Goal: Find specific page/section: Find specific page/section

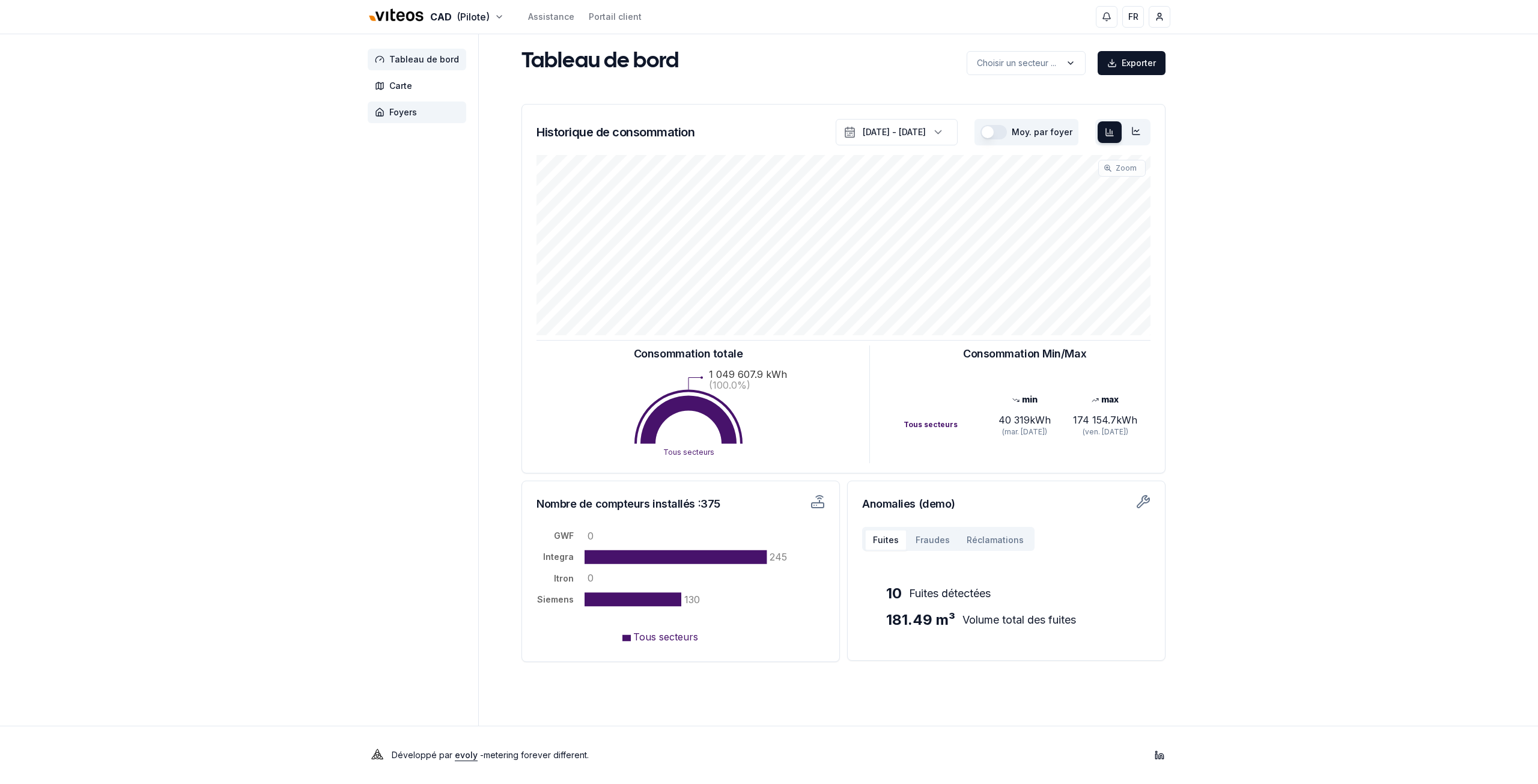
click at [399, 109] on span "Foyers" at bounding box center [403, 112] width 27 height 12
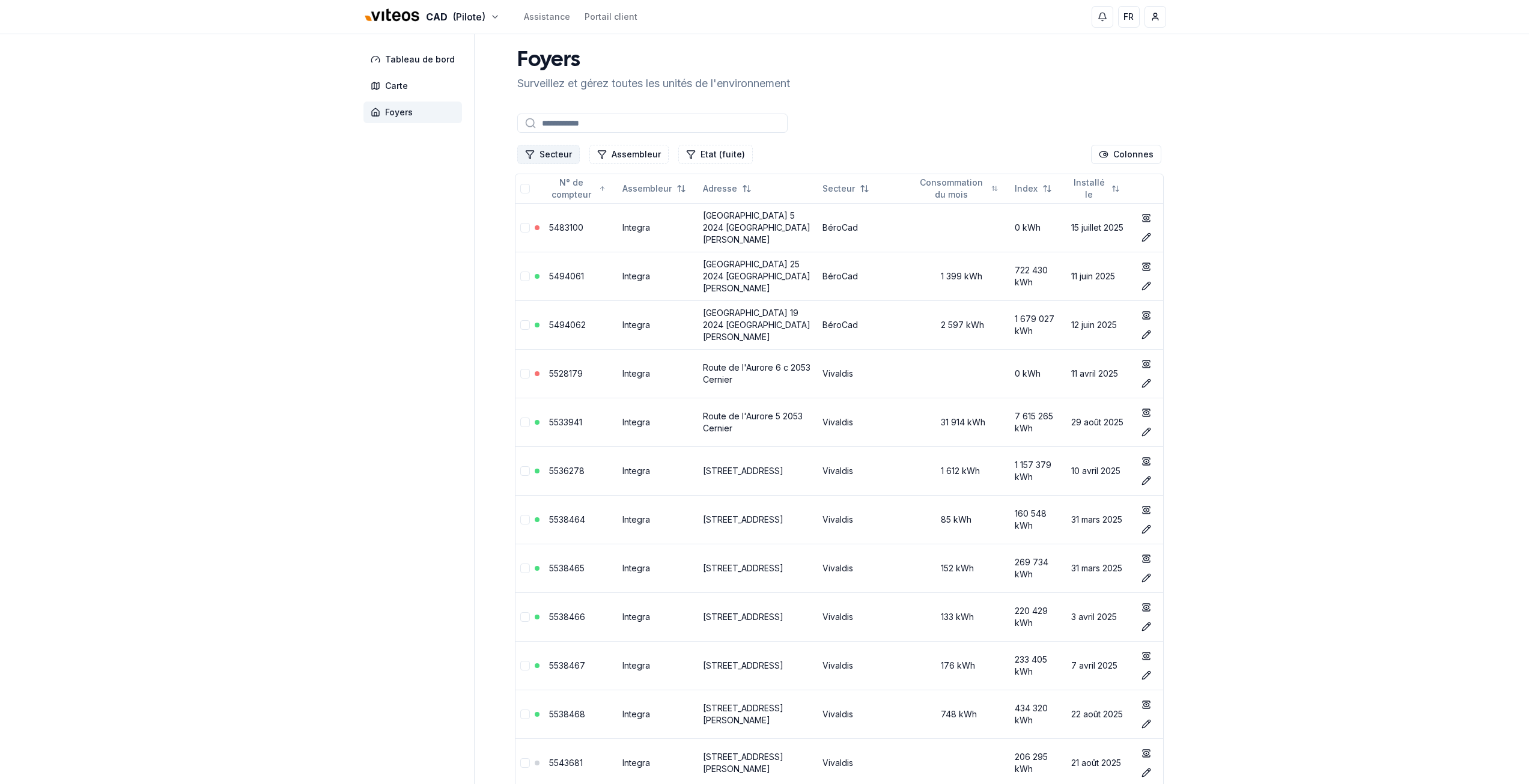
click at [573, 148] on button "Secteur" at bounding box center [548, 154] width 62 height 19
click at [560, 225] on span "Cadbar" at bounding box center [554, 225] width 29 height 12
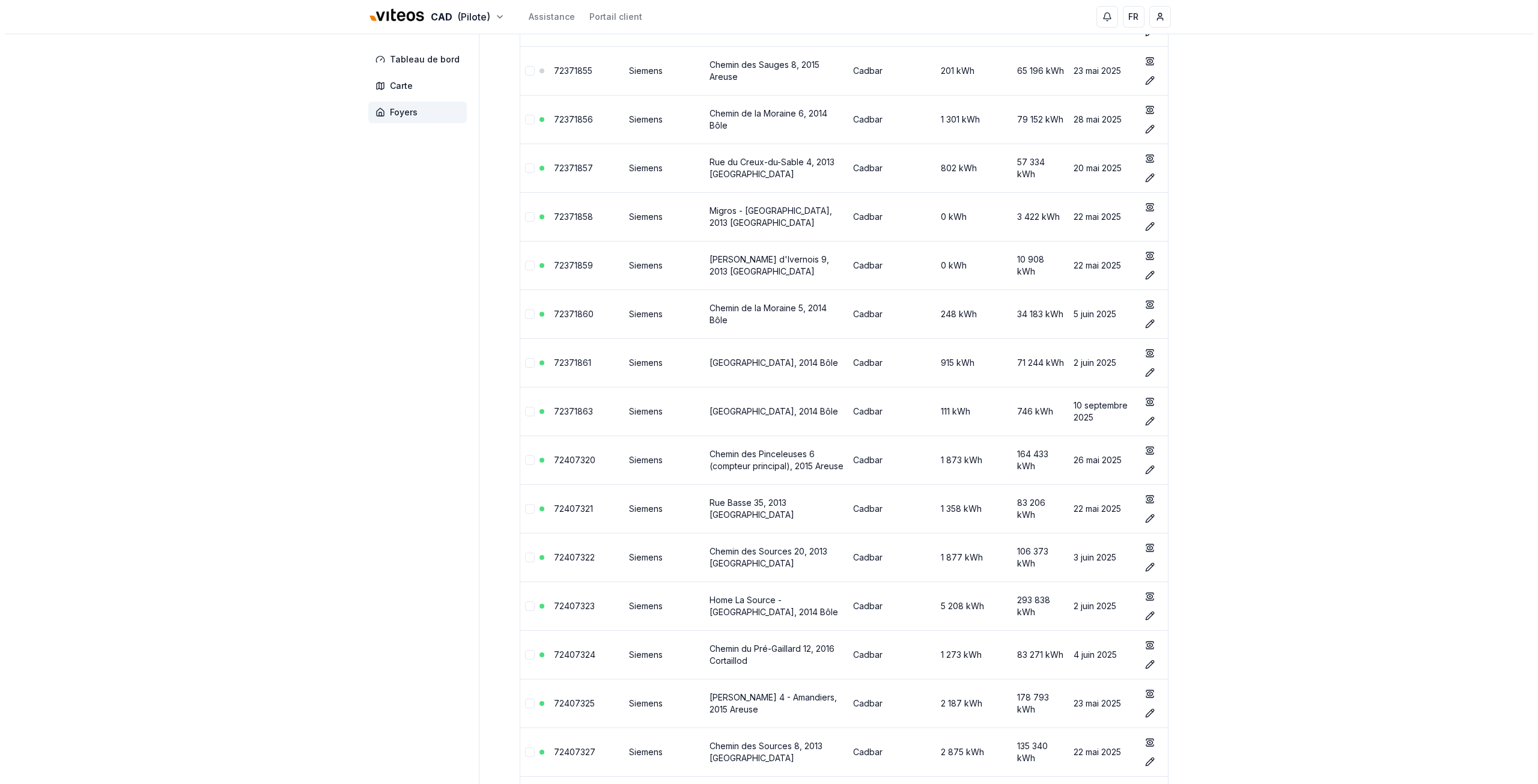
scroll to position [5121, 0]
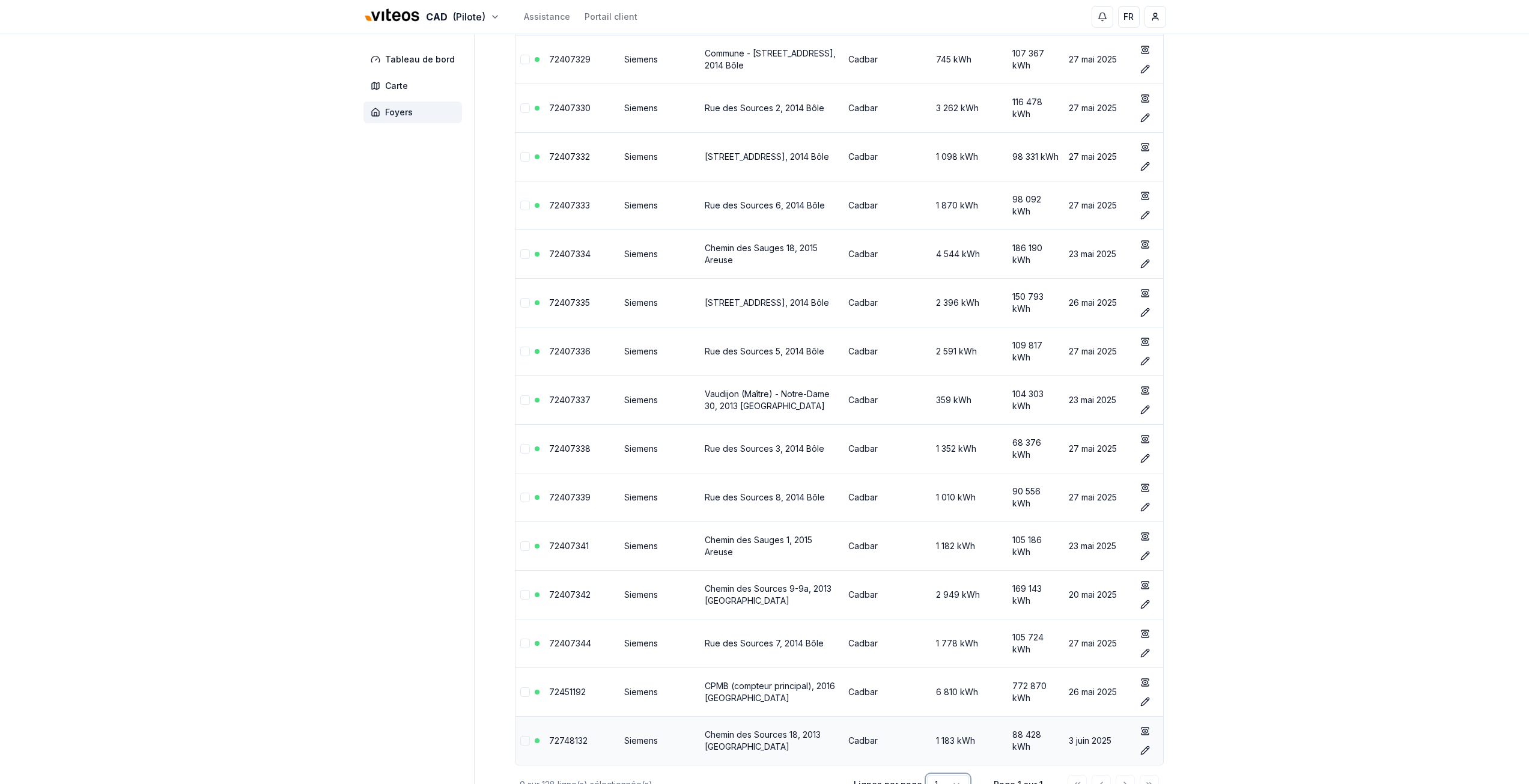
scroll to position [5753, 0]
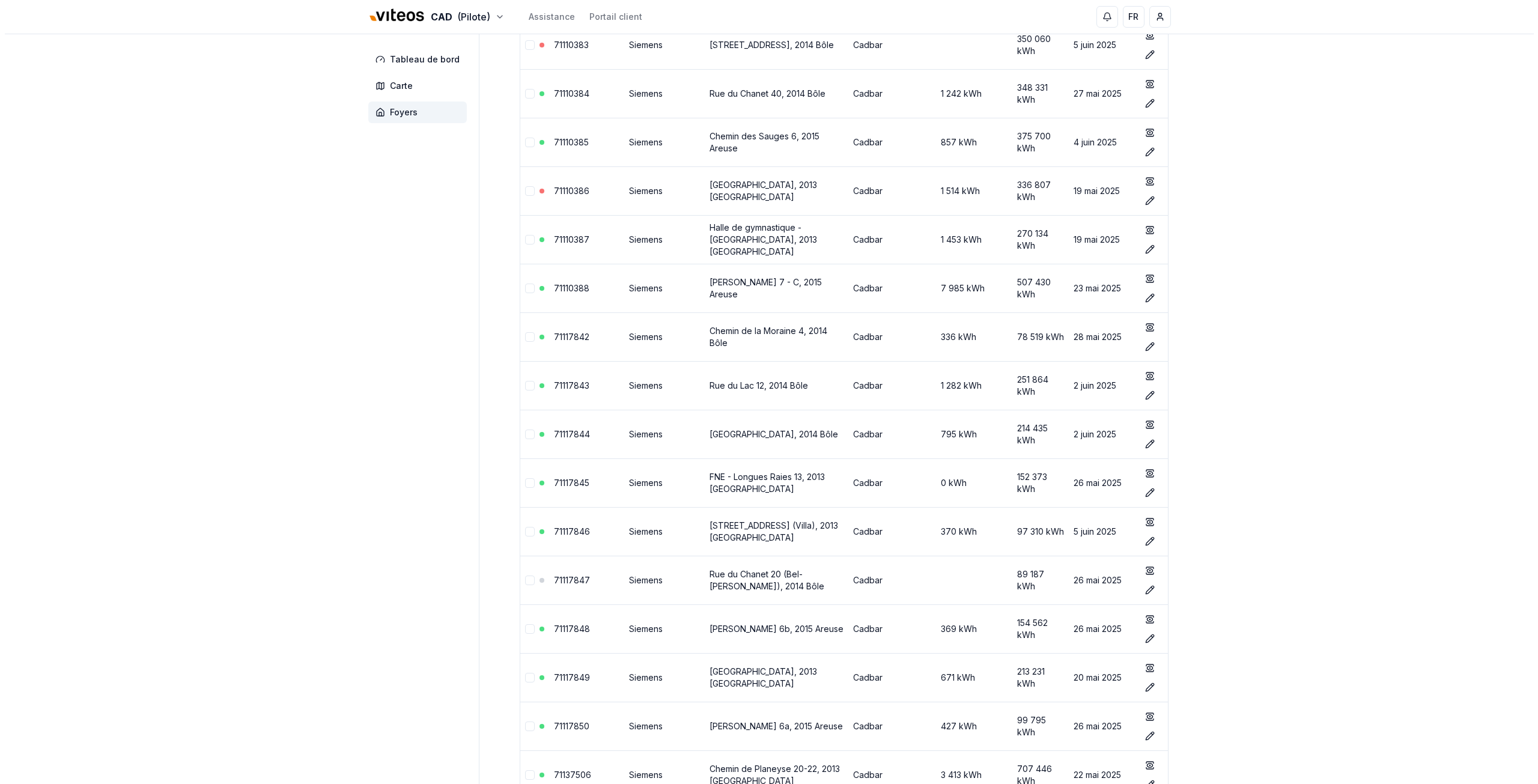
scroll to position [0, 0]
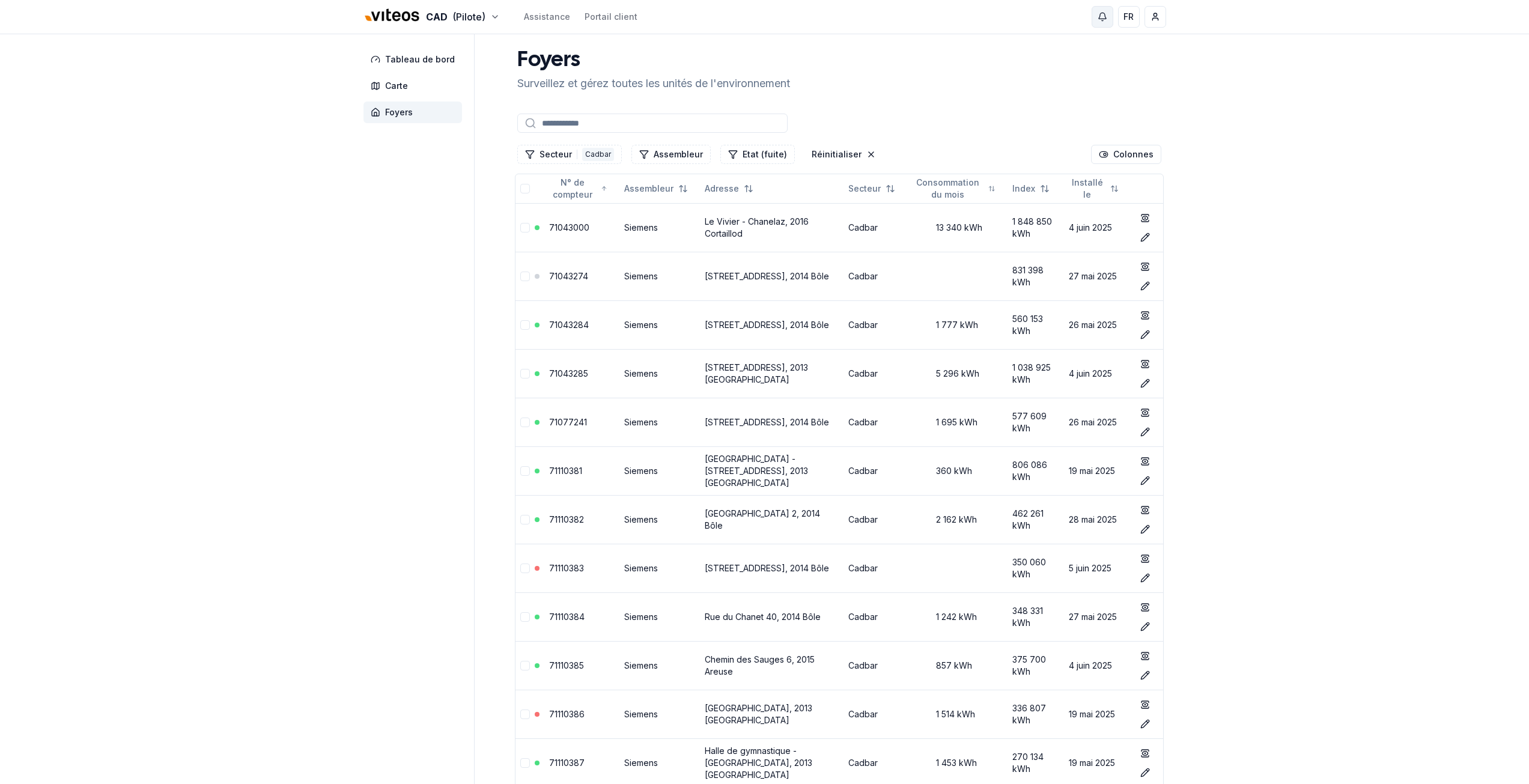
click at [1108, 13] on button "button" at bounding box center [1103, 17] width 22 height 22
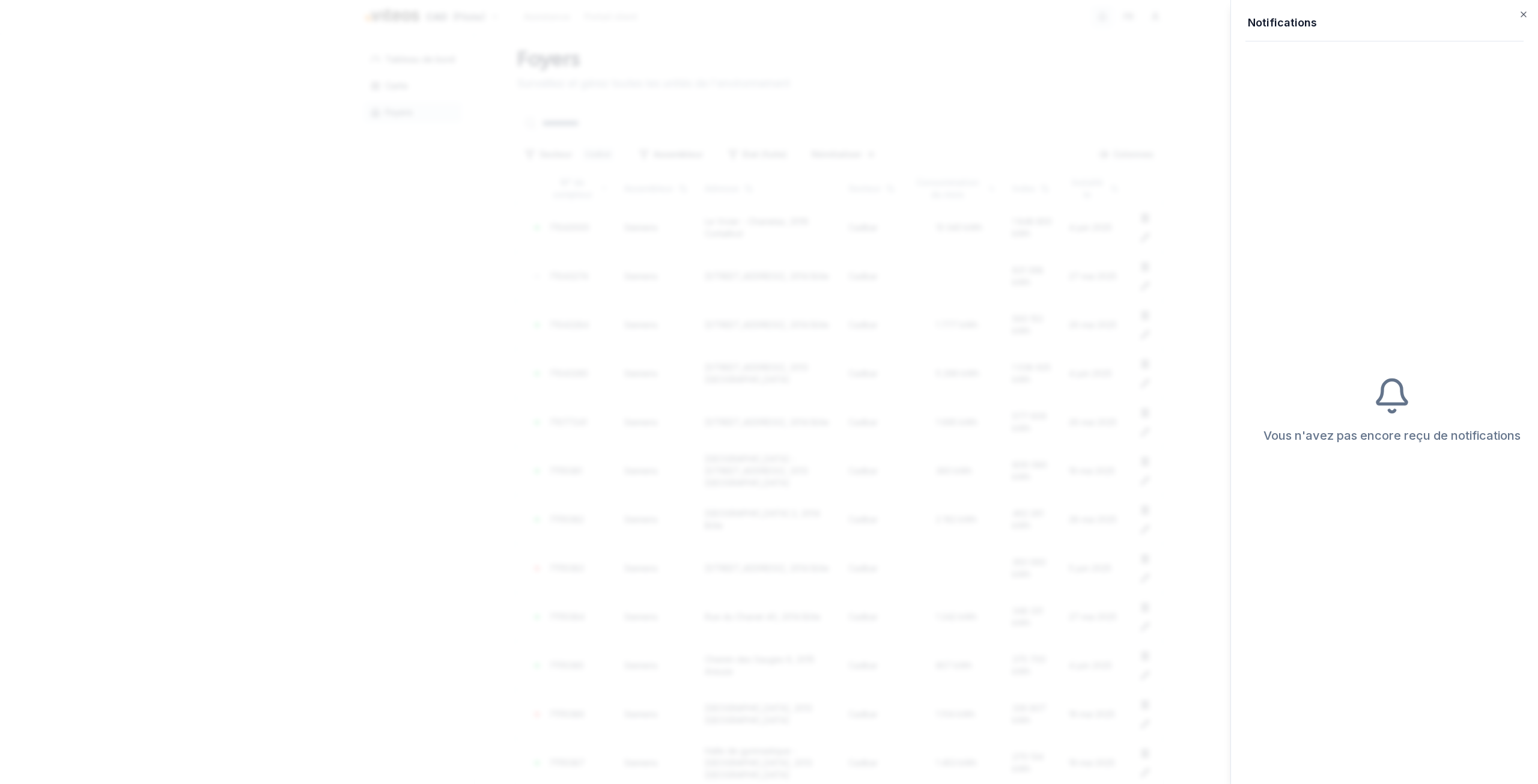
click at [1108, 13] on div at bounding box center [769, 392] width 1538 height 784
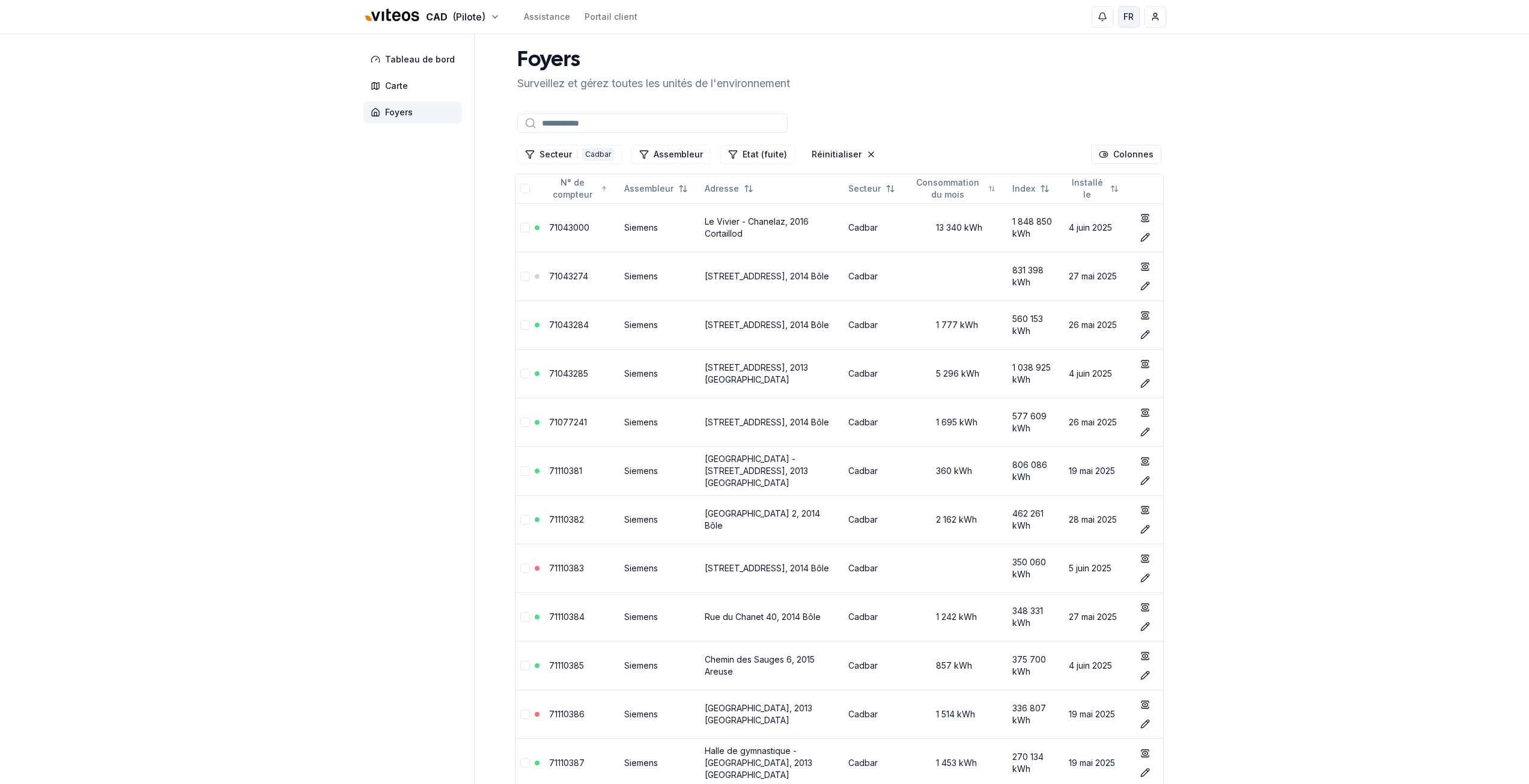
click at [1137, 16] on button "FR" at bounding box center [1129, 17] width 22 height 22
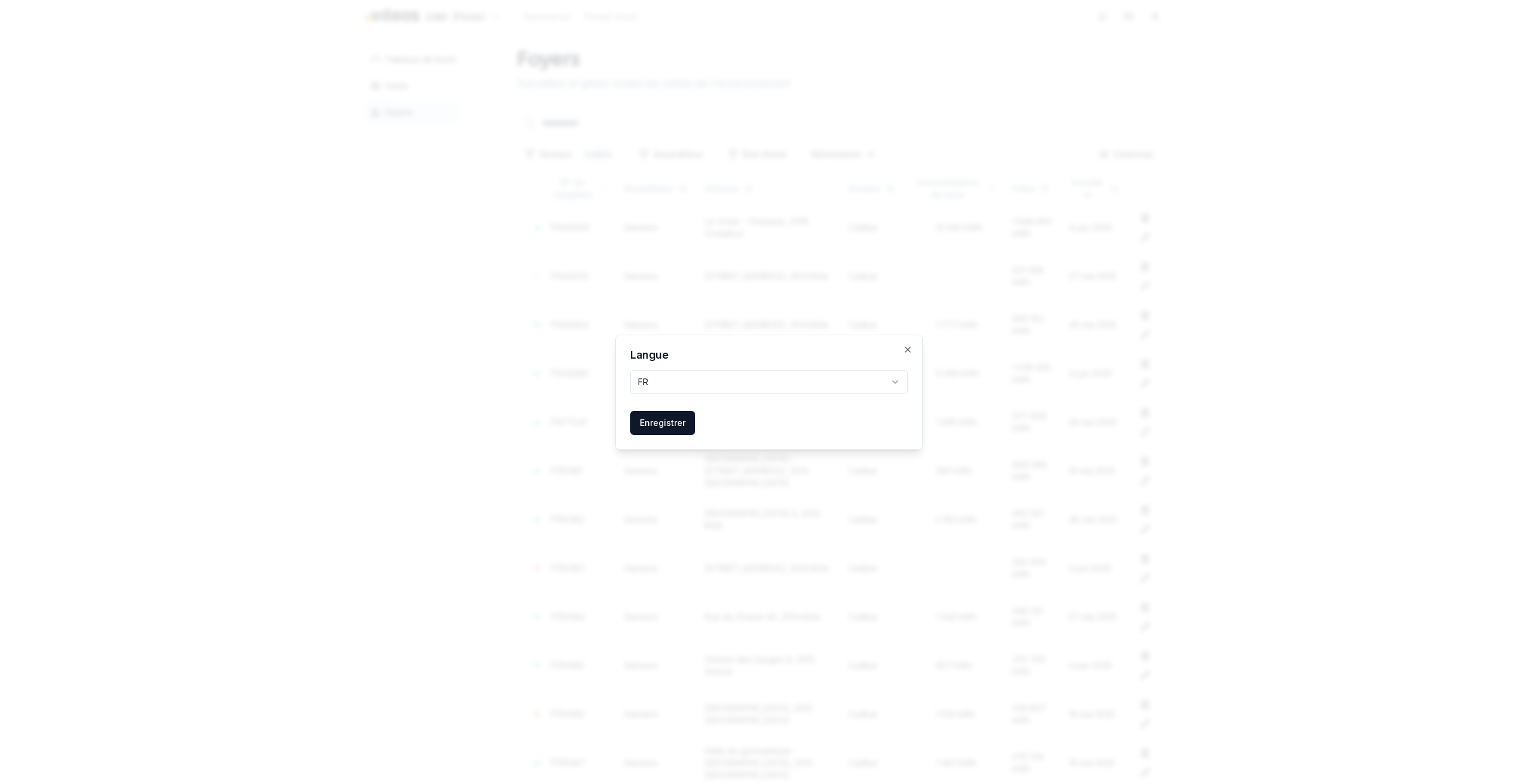
click at [904, 350] on icon "button" at bounding box center [908, 350] width 10 height 10
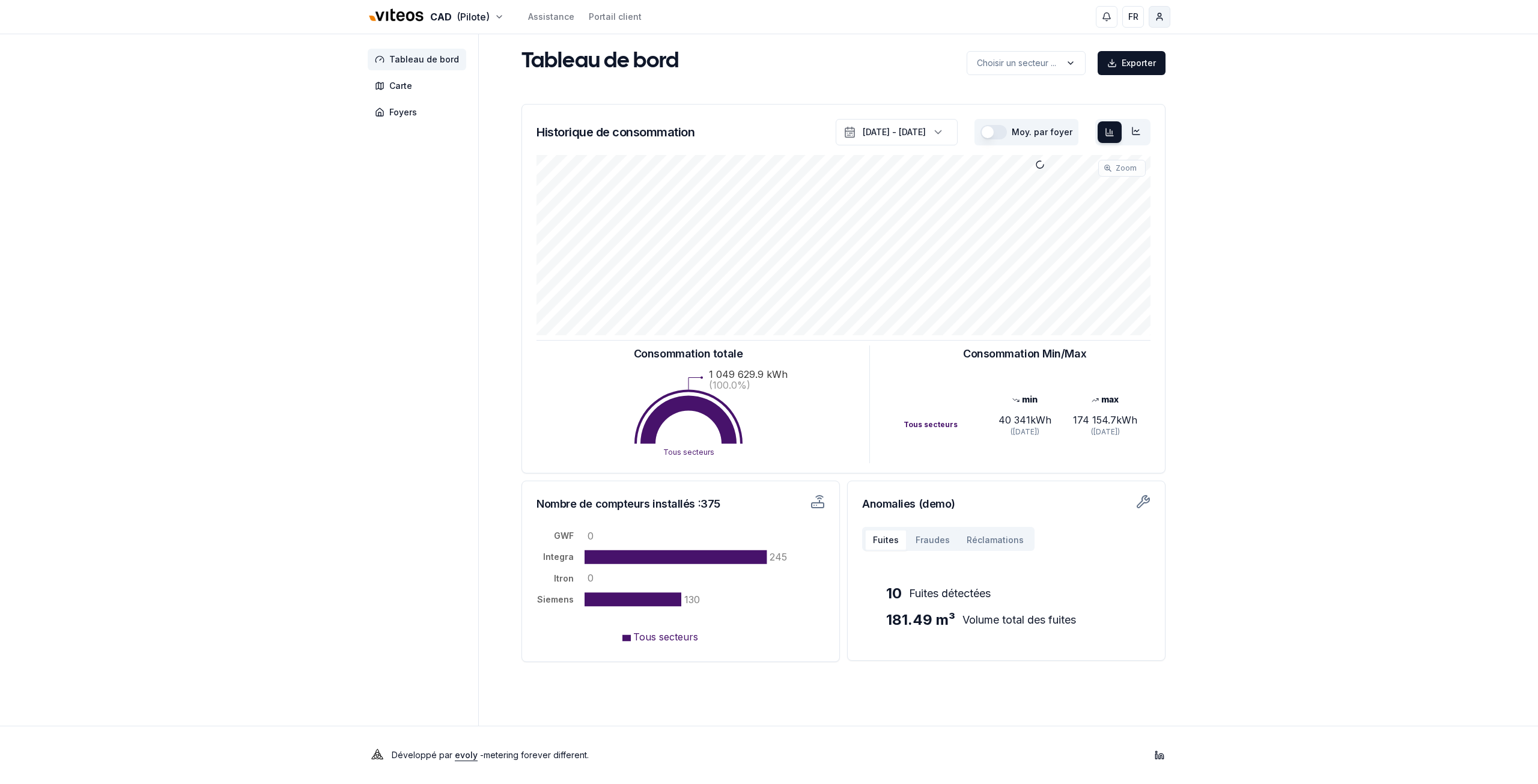
click at [1162, 21] on html "CAD (Pilote) Assistance Portail client FR [PERSON_NAME] Tableau de bord Carte F…" at bounding box center [769, 392] width 1538 height 784
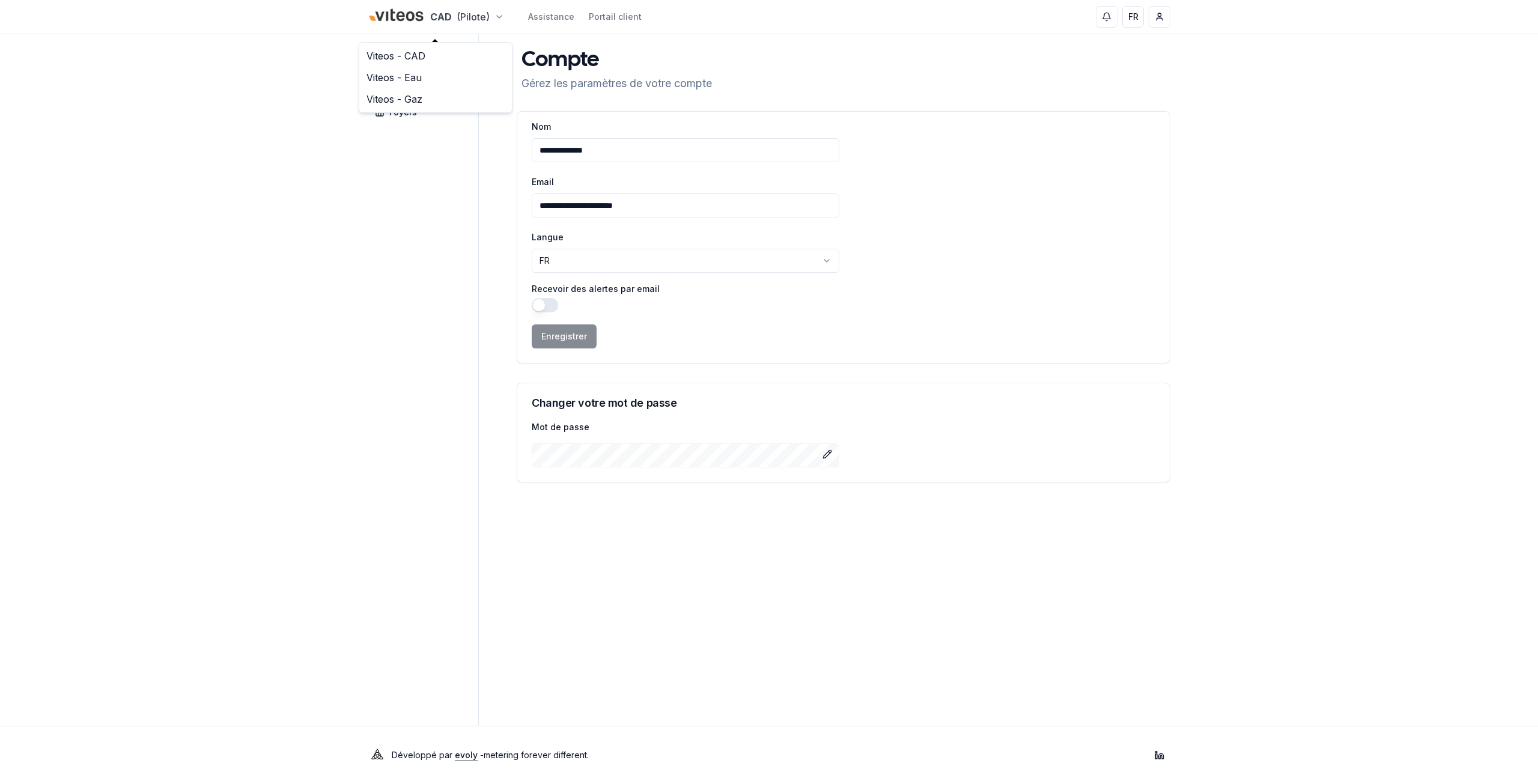
click at [456, 21] on html "**********" at bounding box center [769, 392] width 1538 height 784
click at [423, 75] on link "Viteos - Eau" at bounding box center [436, 77] width 148 height 22
click at [446, 19] on html "**********" at bounding box center [769, 392] width 1538 height 784
click at [421, 47] on link "Viteos - CAD" at bounding box center [417, 56] width 148 height 22
click at [411, 117] on span "Foyers" at bounding box center [403, 112] width 27 height 12
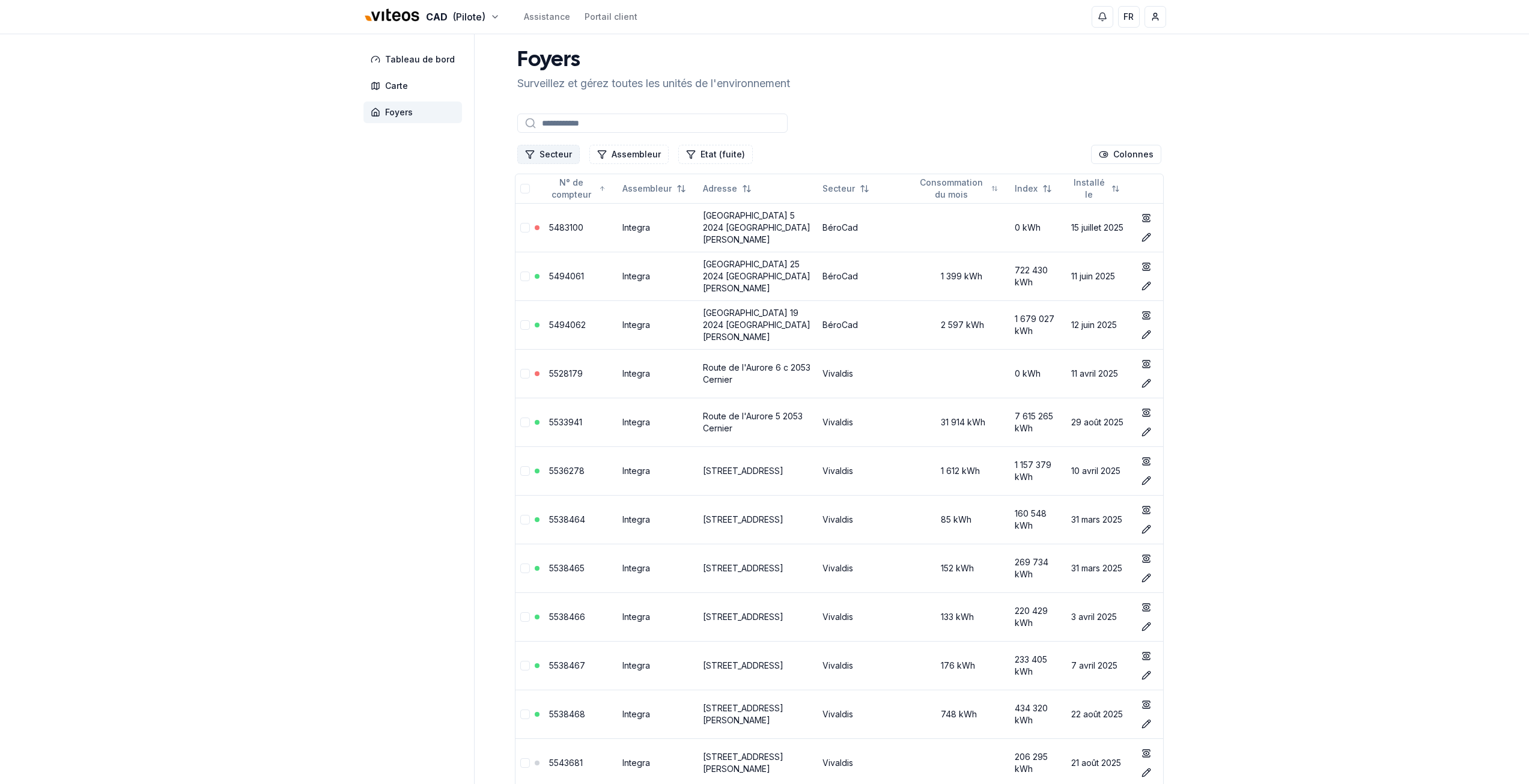
click at [565, 158] on button "Secteur" at bounding box center [548, 154] width 62 height 19
click at [552, 224] on span "Cadbar" at bounding box center [554, 225] width 29 height 12
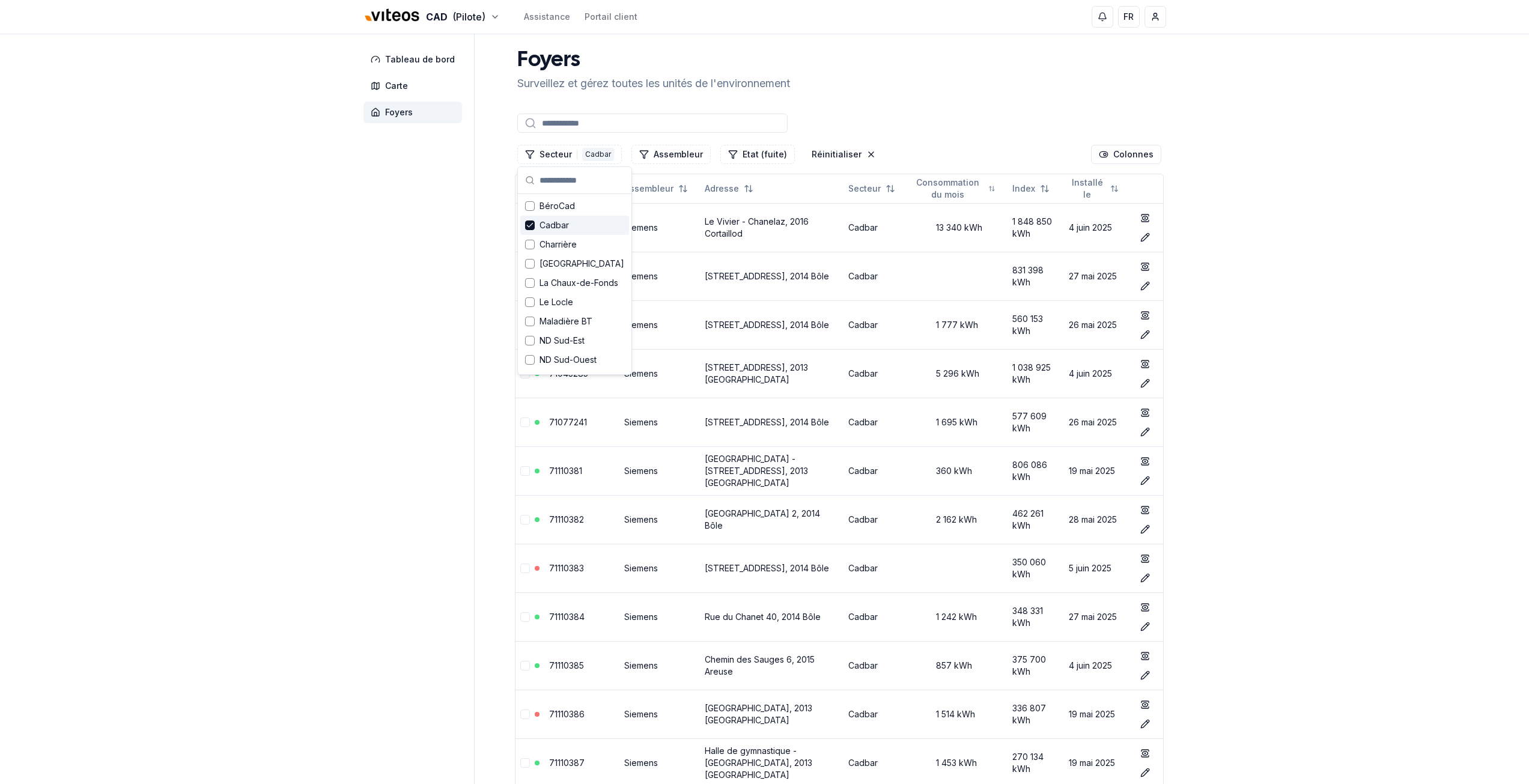
click at [550, 224] on span "Cadbar" at bounding box center [554, 225] width 29 height 12
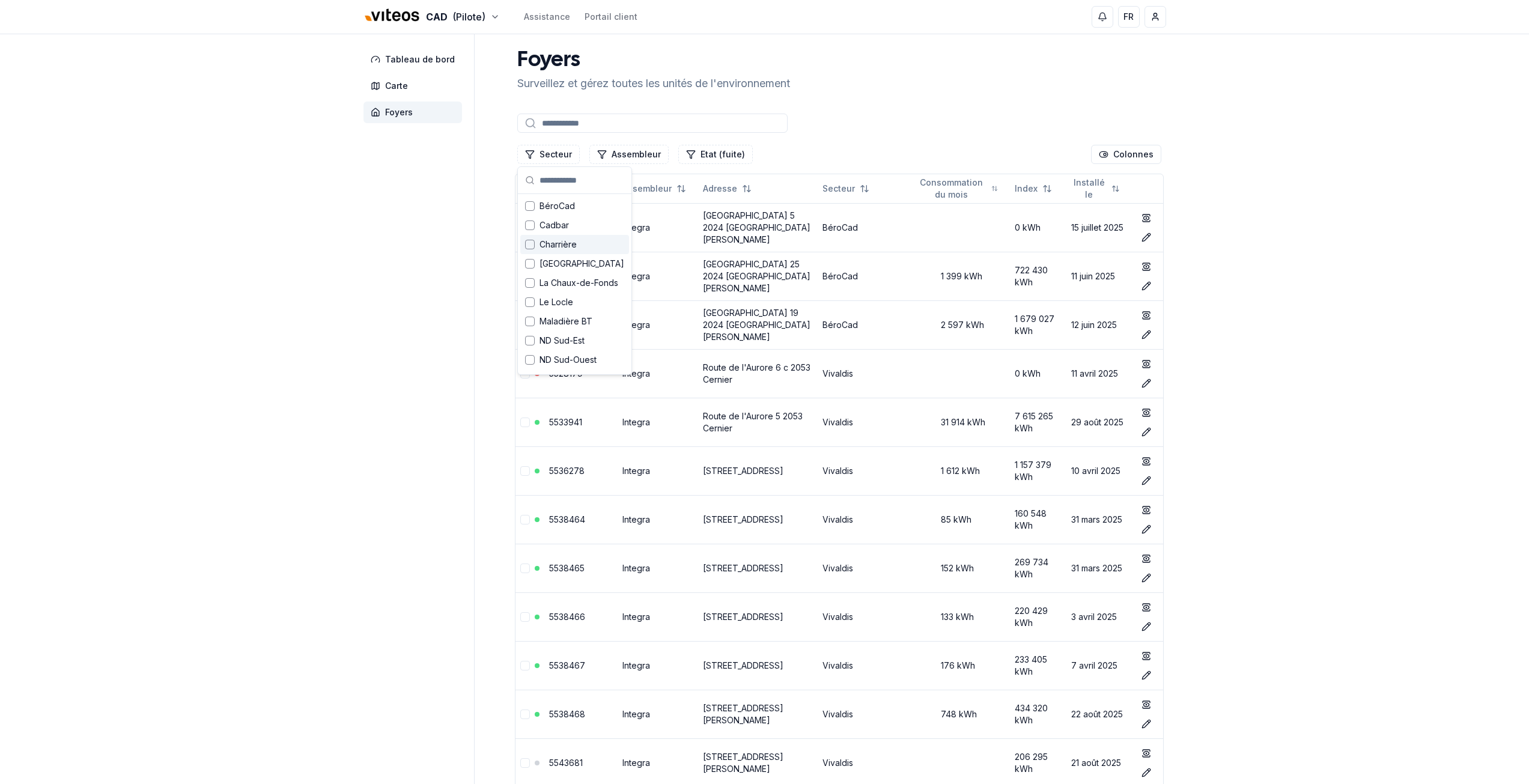
click at [551, 246] on span "Charrière" at bounding box center [558, 245] width 37 height 12
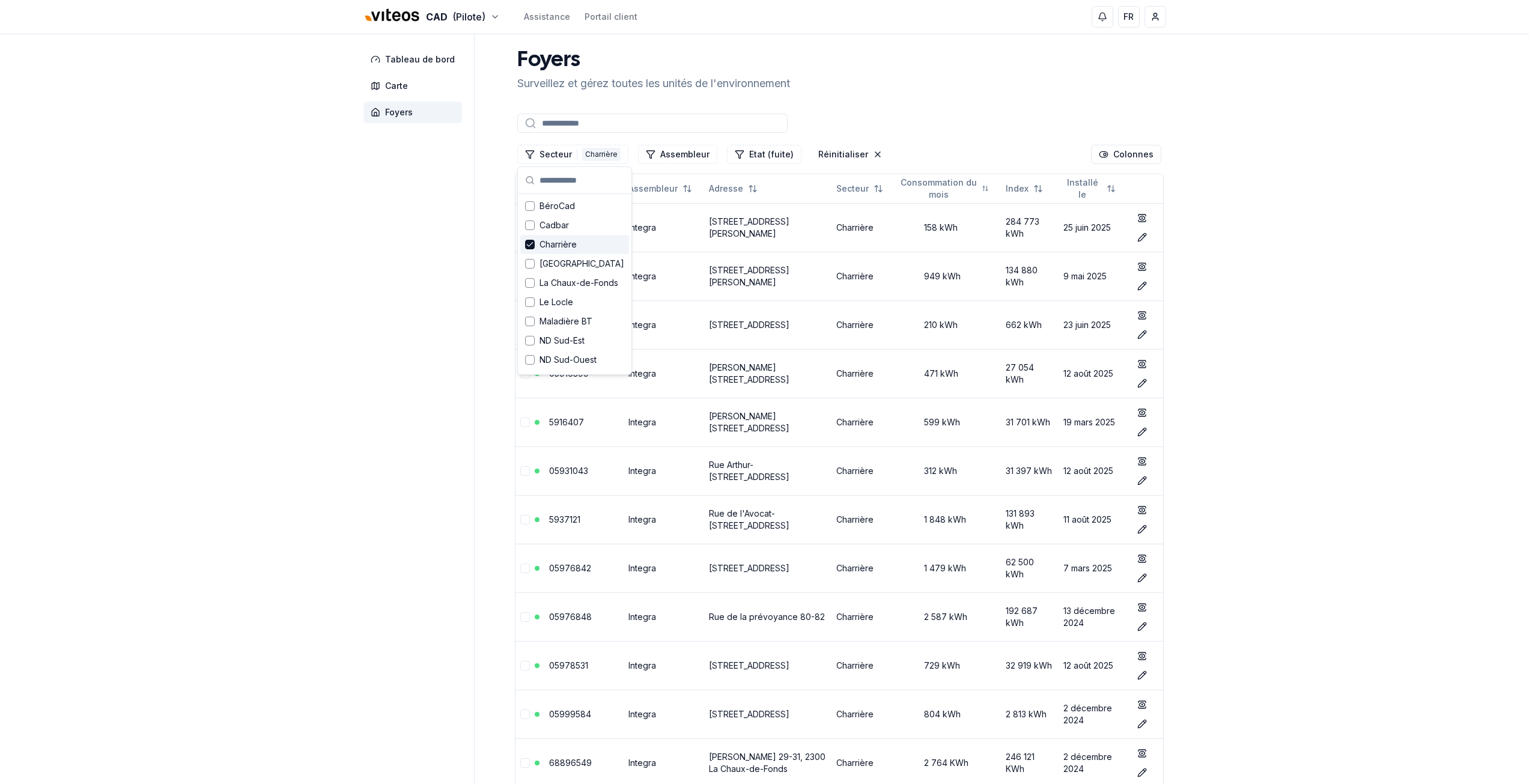
click at [421, 245] on aside "Tableau de bord Carte Foyers" at bounding box center [419, 434] width 111 height 799
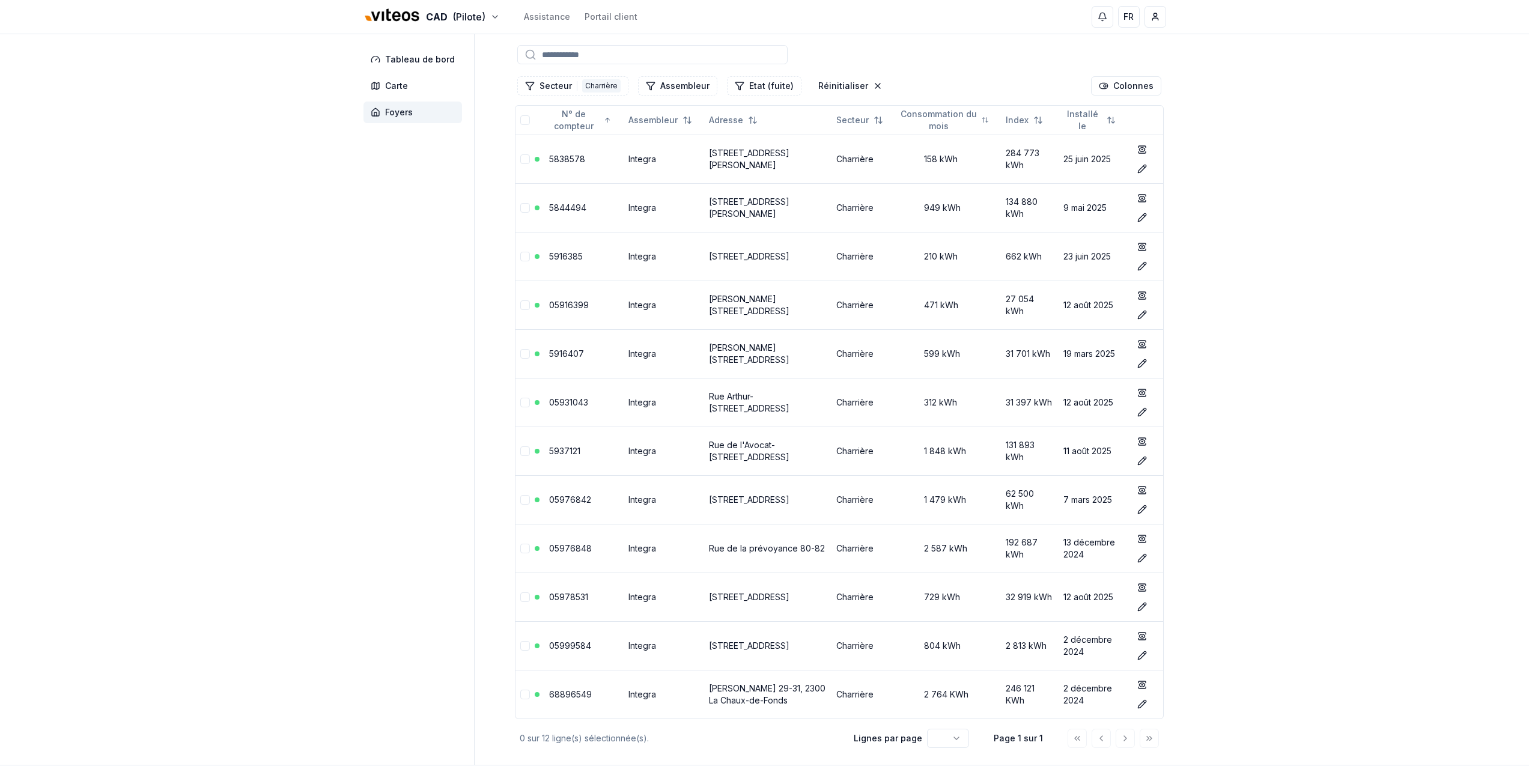
scroll to position [47, 0]
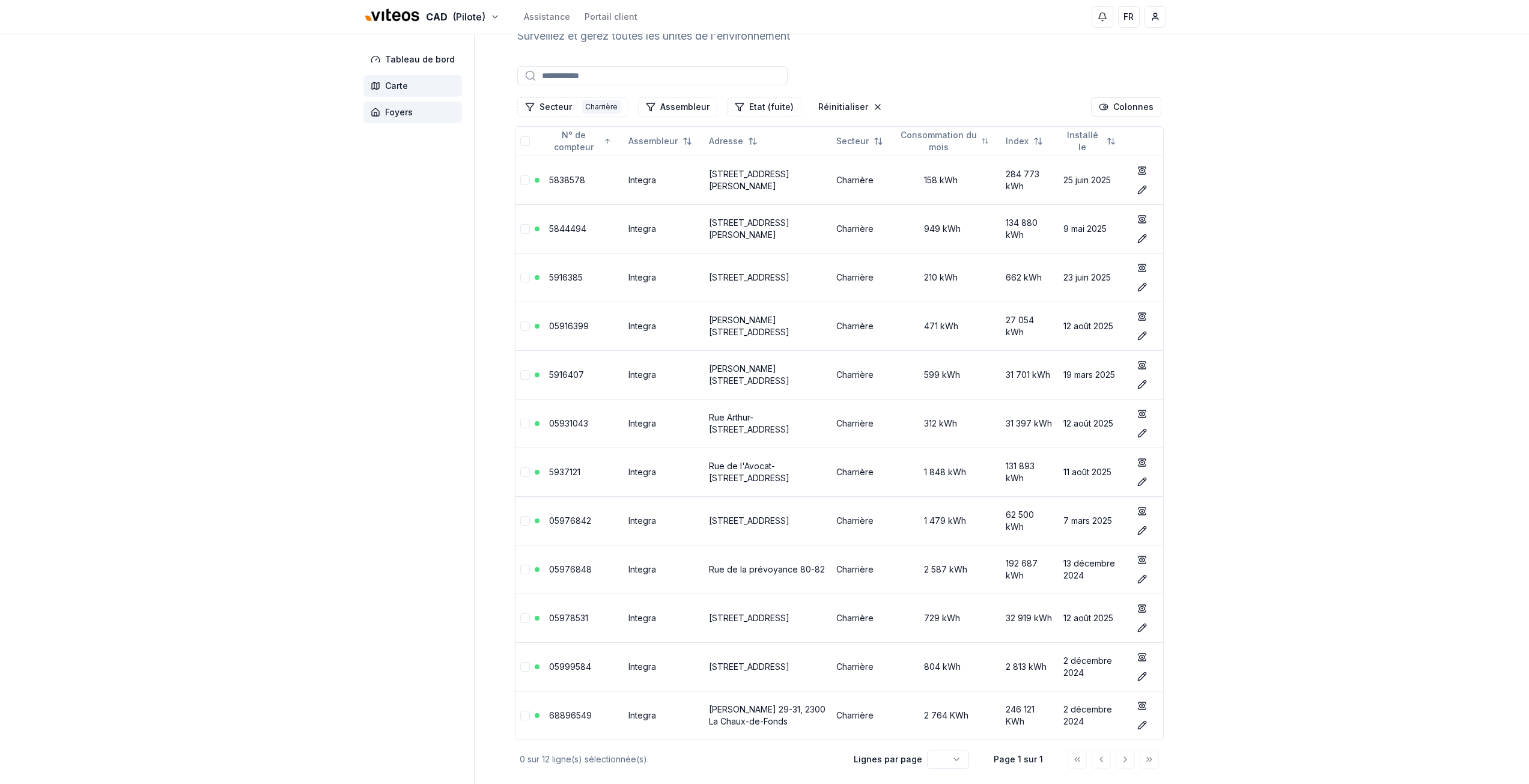
click at [393, 79] on span "Carte" at bounding box center [413, 86] width 99 height 22
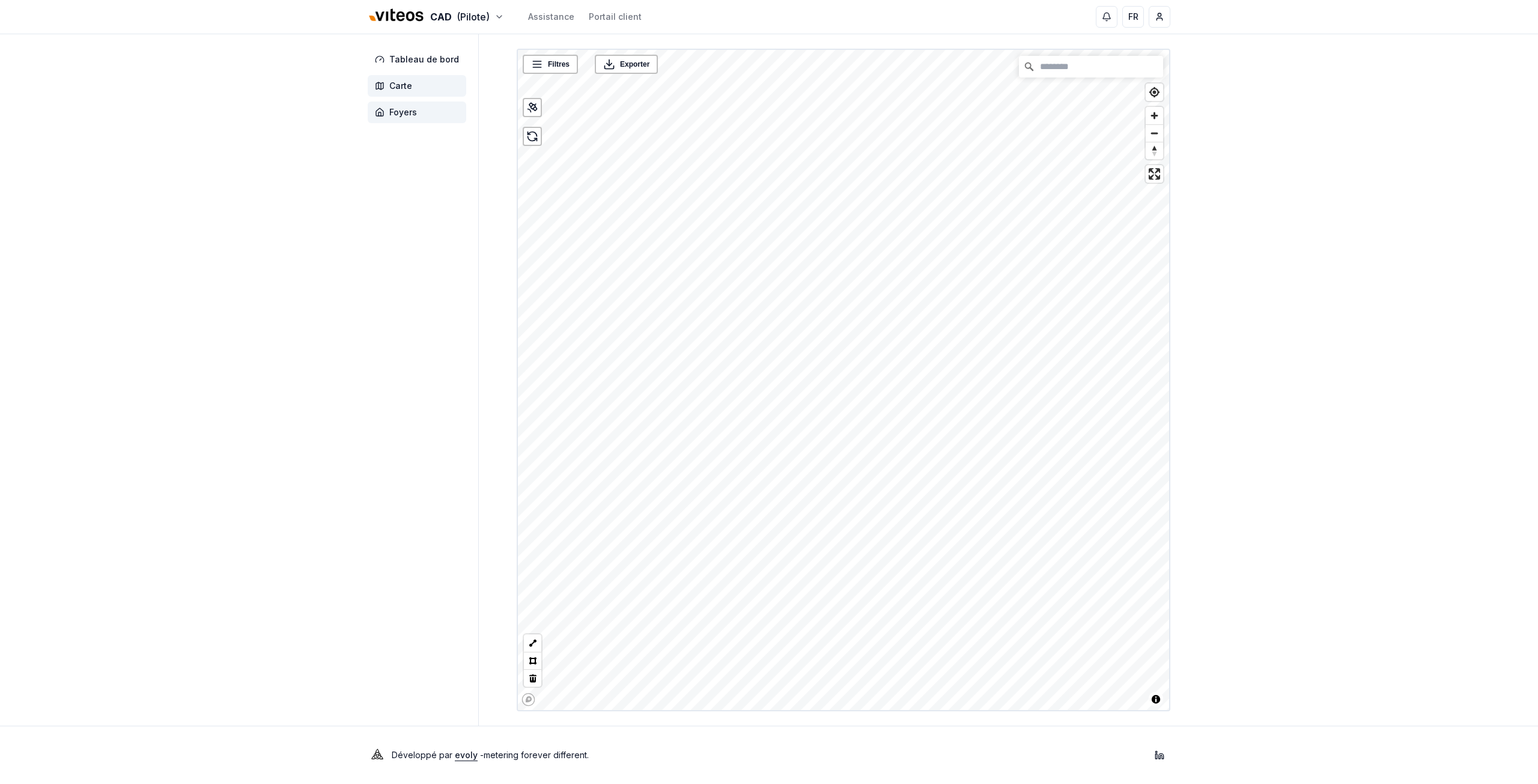
click at [402, 107] on span "Foyers" at bounding box center [403, 112] width 27 height 12
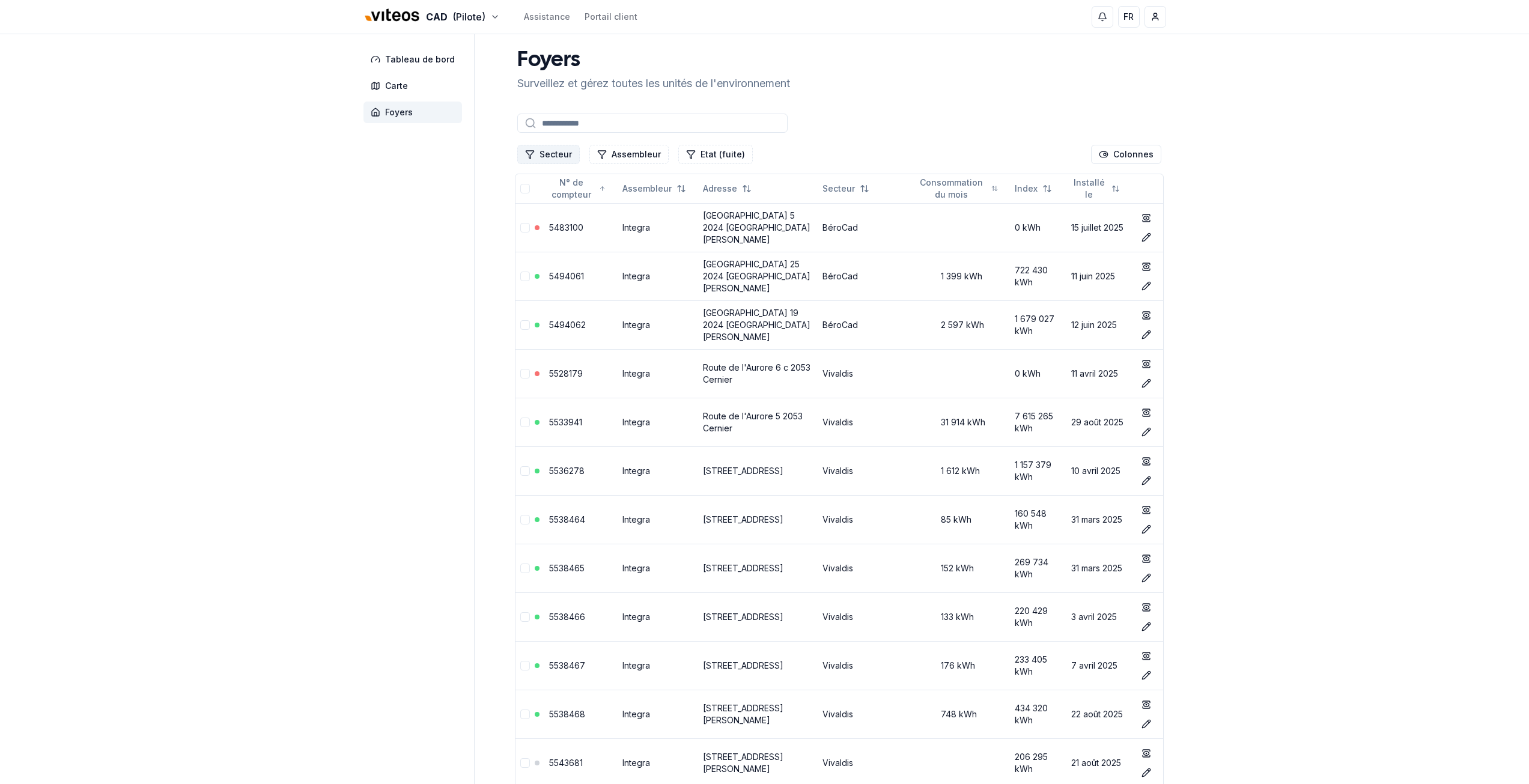
click at [552, 153] on button "Secteur" at bounding box center [548, 154] width 62 height 19
click at [548, 208] on span "BéroCad" at bounding box center [557, 206] width 36 height 12
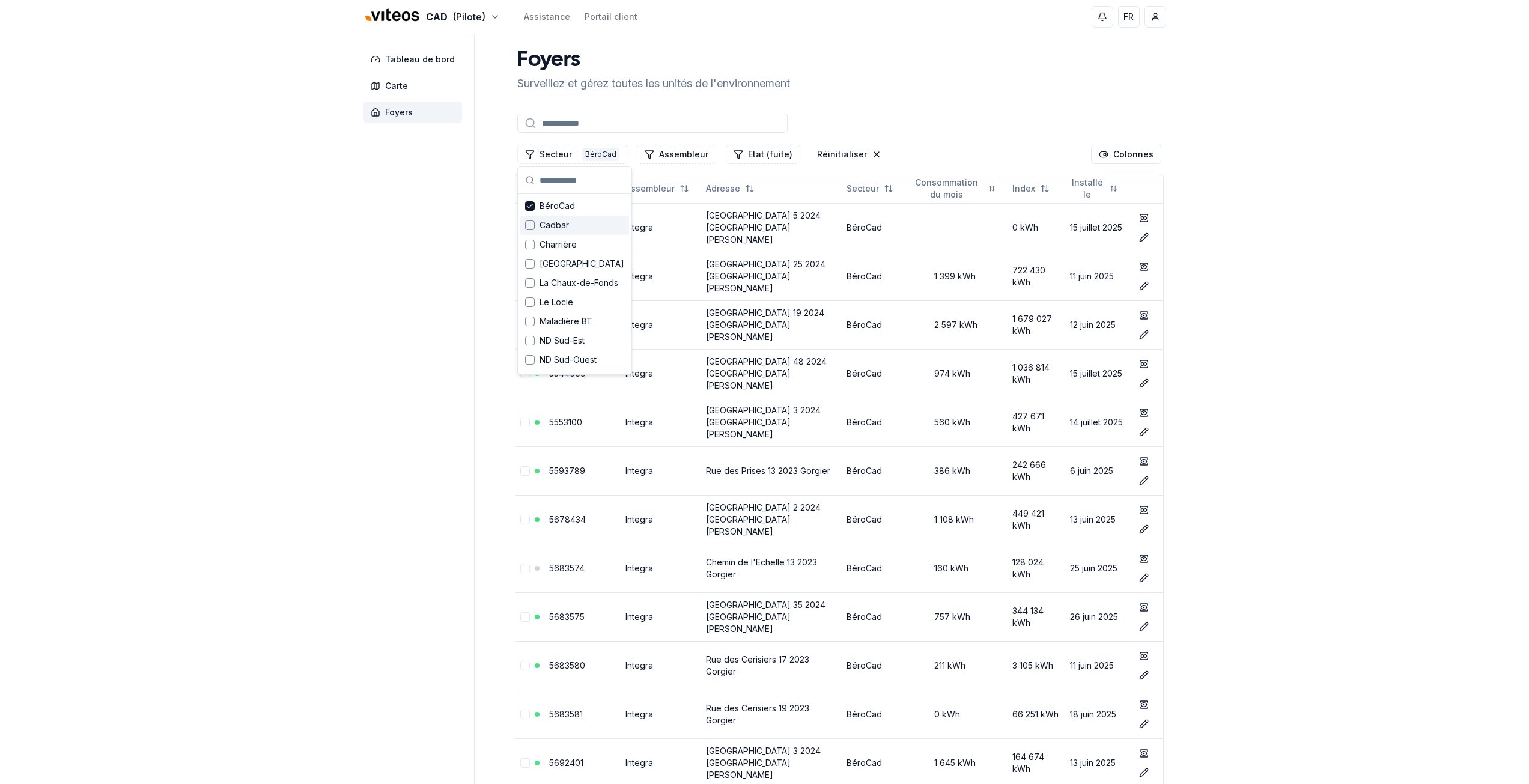
click at [594, 154] on div "BéroCad" at bounding box center [601, 154] width 37 height 13
click at [544, 212] on div "BéroCad" at bounding box center [574, 206] width 109 height 19
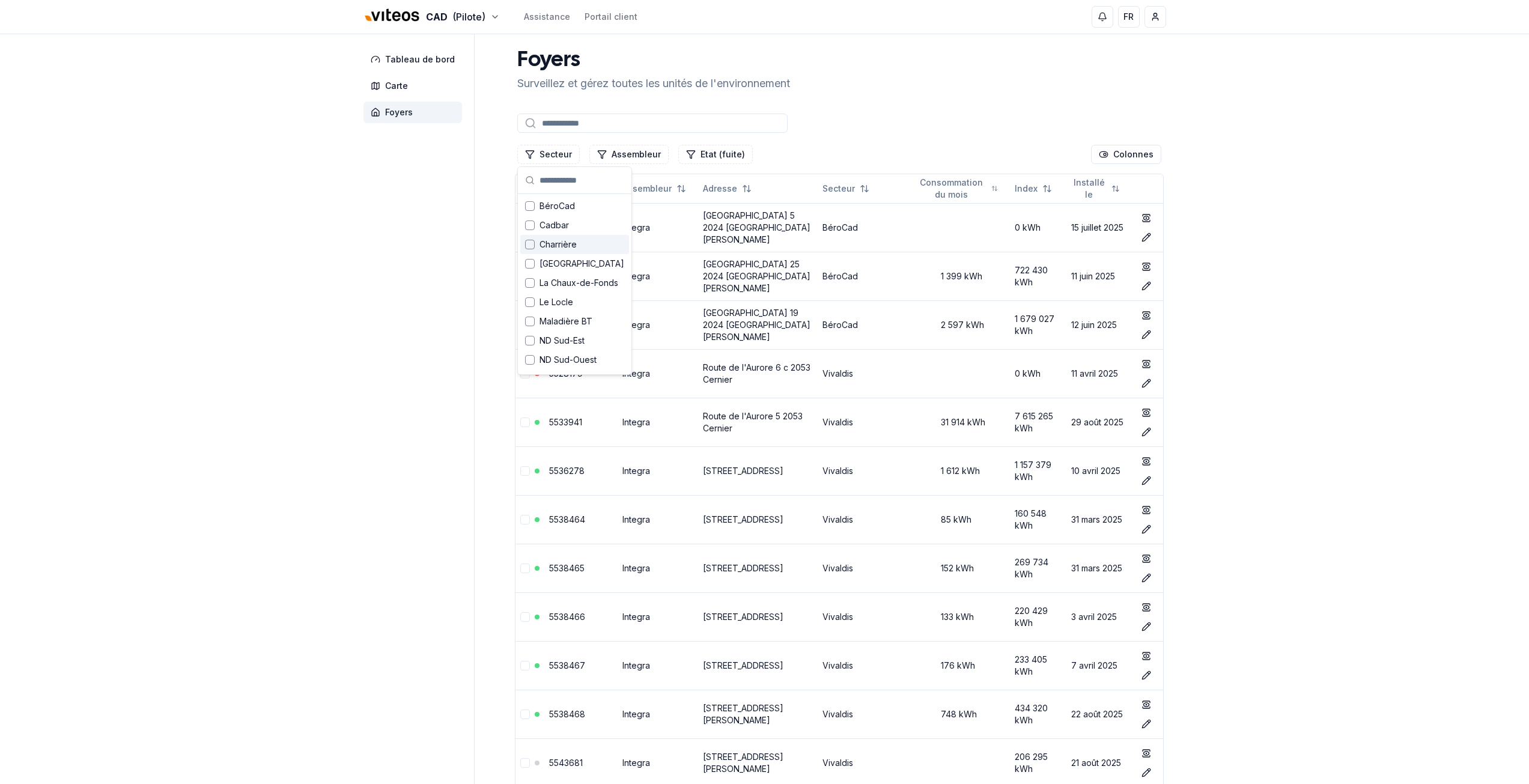
click at [556, 239] on span "Charrière" at bounding box center [558, 245] width 37 height 12
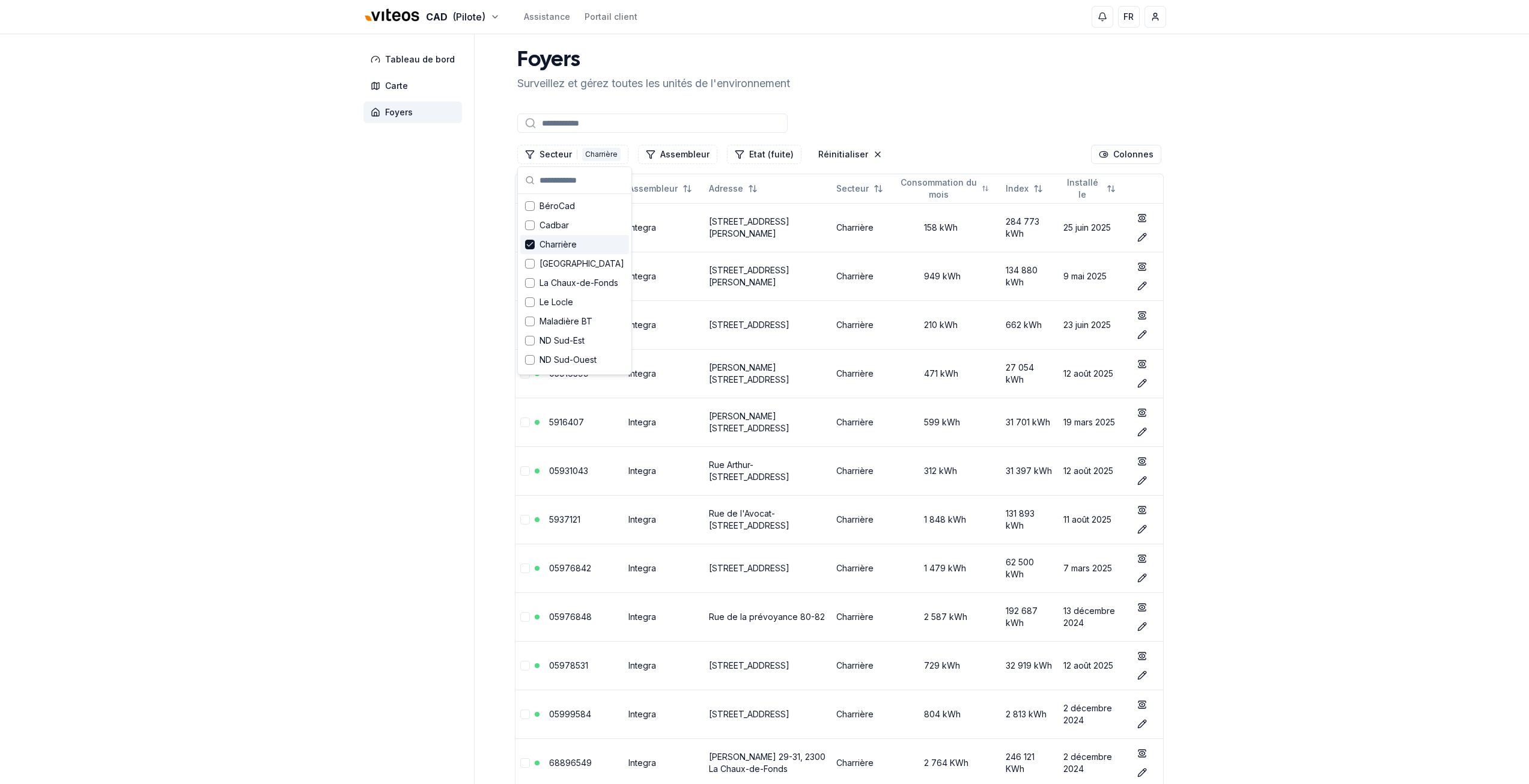
click at [556, 239] on span "Charrière" at bounding box center [558, 245] width 37 height 12
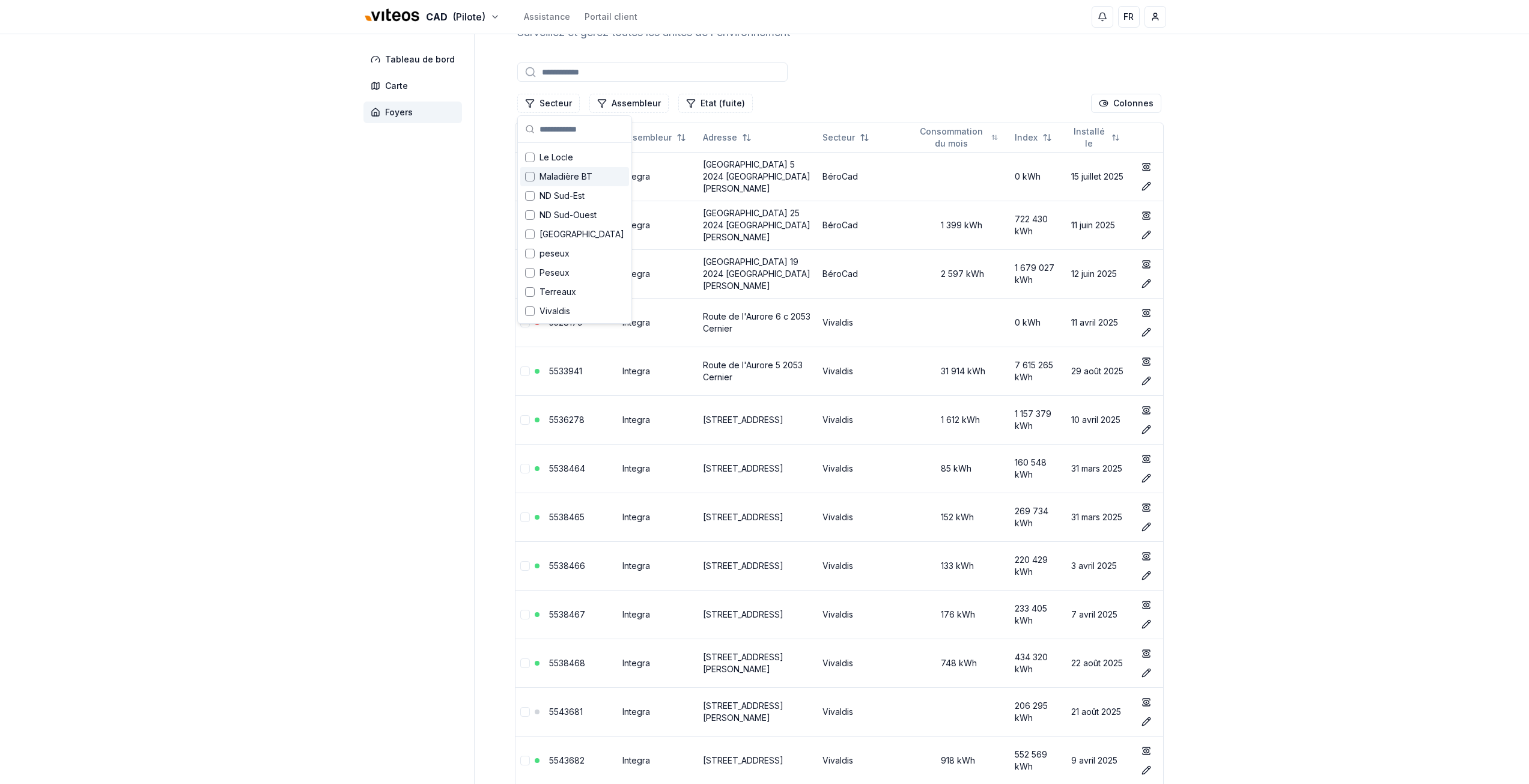
scroll to position [120, 0]
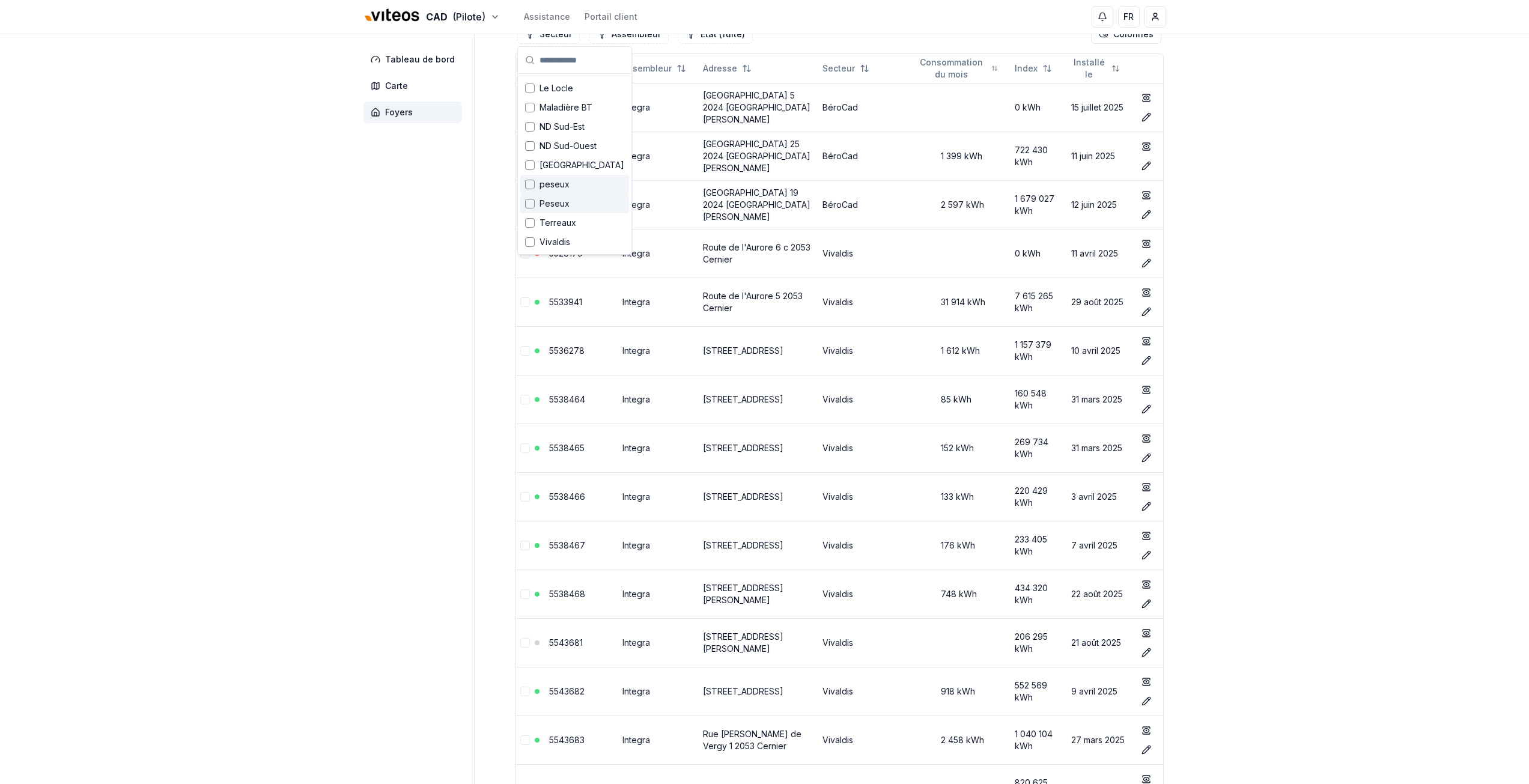
click at [532, 187] on div "Suggestions" at bounding box center [530, 184] width 10 height 10
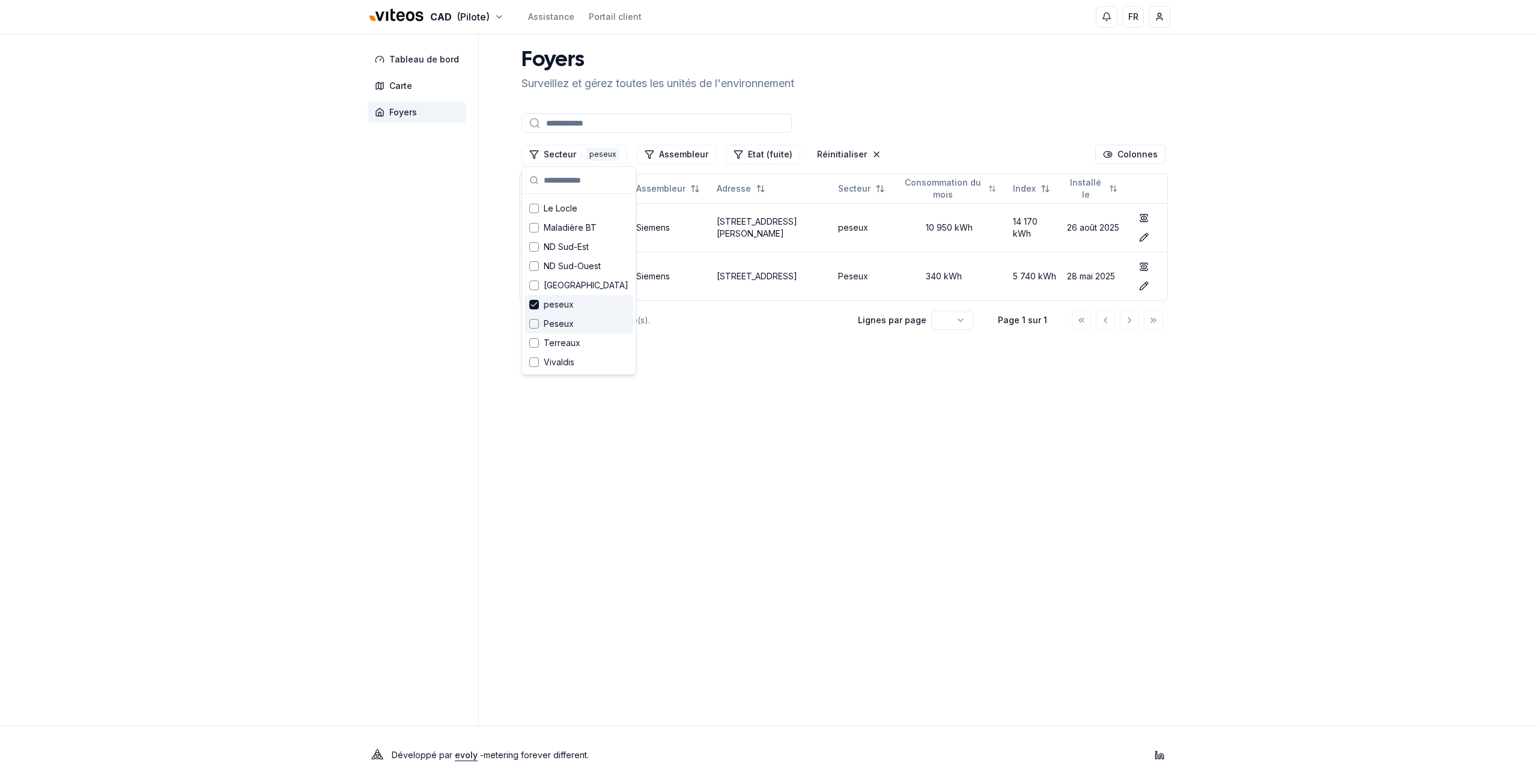
click at [530, 304] on icon "Suggestions" at bounding box center [534, 304] width 8 height 10
